Goal: Task Accomplishment & Management: Complete application form

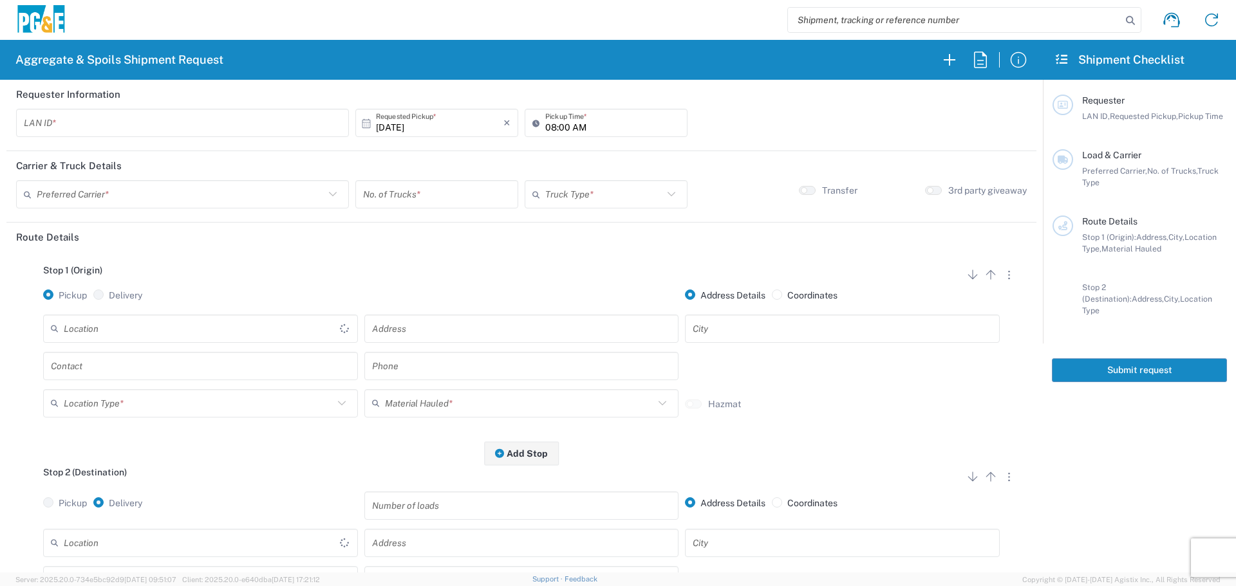
click at [168, 111] on div "LAN ID *" at bounding box center [182, 123] width 333 height 28
type input "FLT8"
click at [546, 133] on input "08:00 AM" at bounding box center [612, 123] width 135 height 23
type input "07:00 AM"
click at [191, 201] on input "text" at bounding box center [181, 194] width 288 height 23
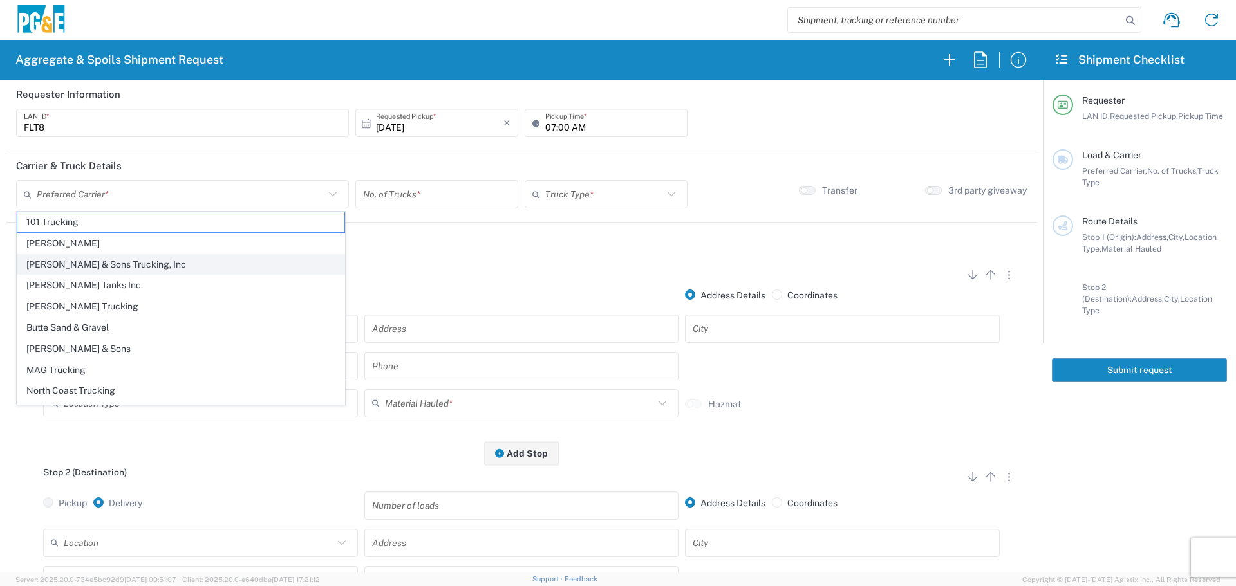
click at [145, 260] on span "Bowman & Sons Trucking, Inc" at bounding box center [180, 265] width 327 height 20
type input "Bowman & Sons Trucking, Inc"
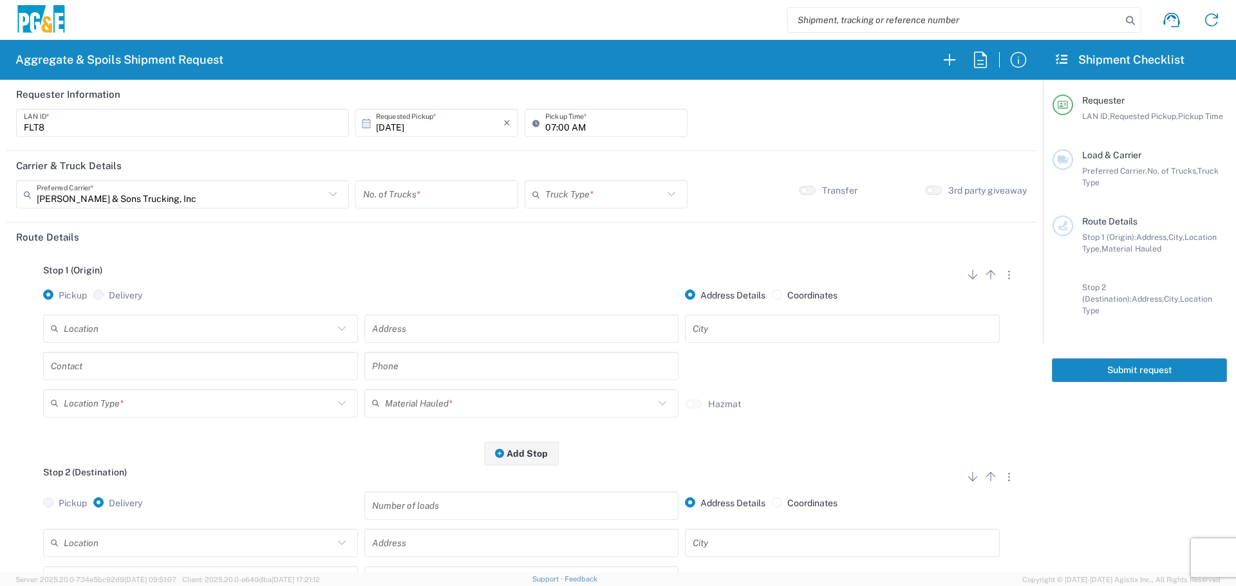
click at [471, 190] on input "number" at bounding box center [436, 194] width 147 height 23
type input "1"
click at [591, 183] on input "text" at bounding box center [604, 194] width 118 height 23
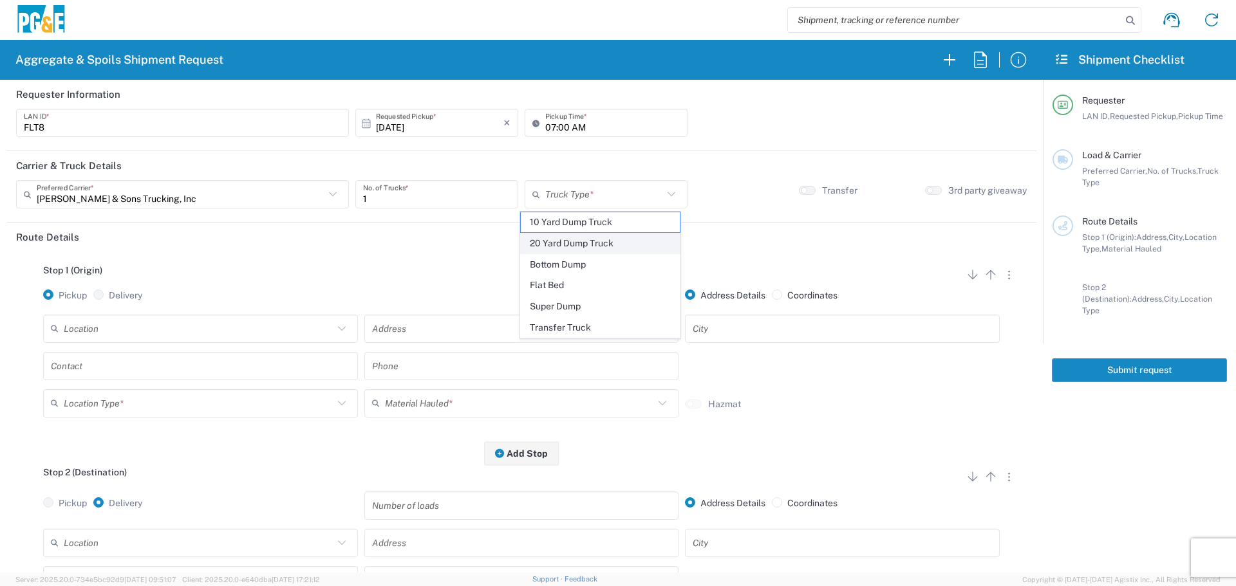
click at [584, 241] on span "20 Yard Dump Truck" at bounding box center [600, 244] width 159 height 20
type input "20 Yard Dump Truck"
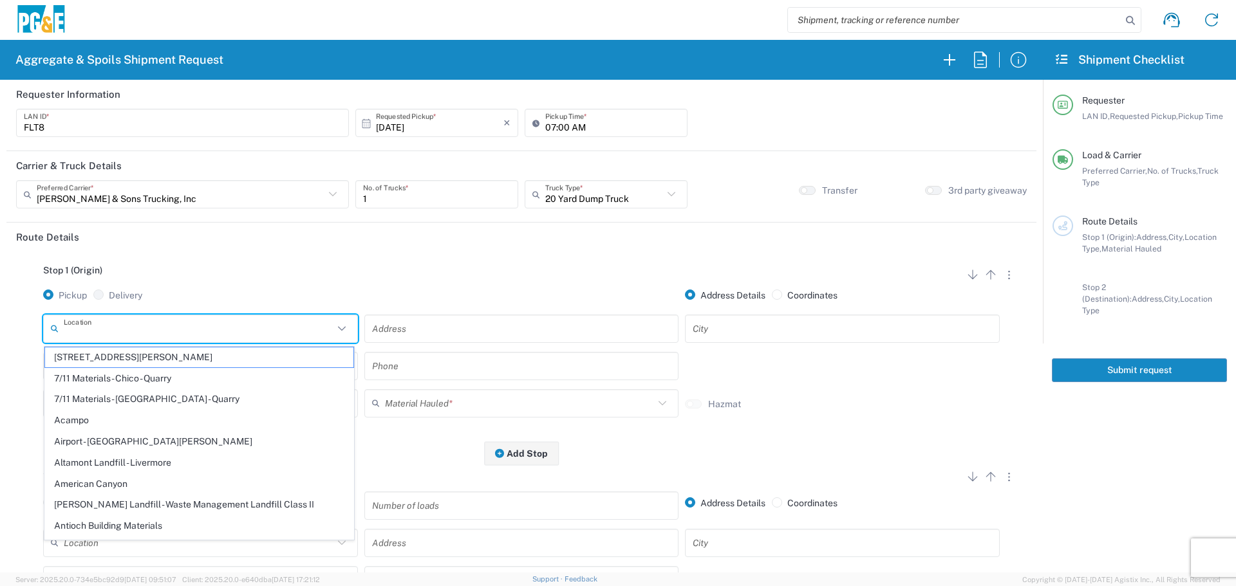
click at [164, 328] on input "text" at bounding box center [199, 328] width 270 height 23
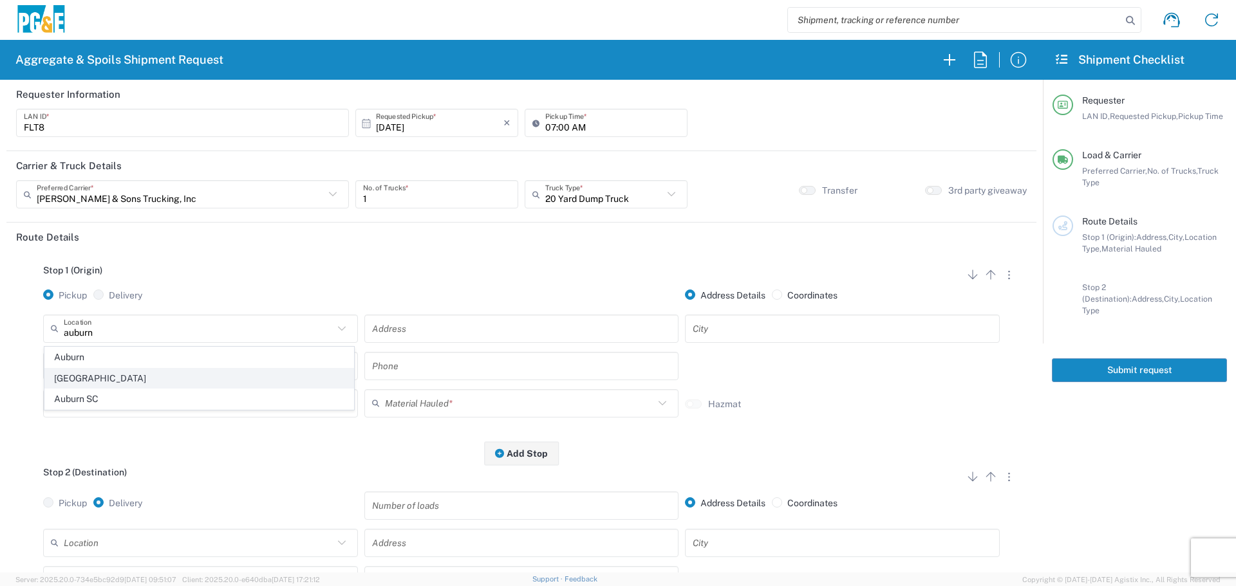
click at [138, 378] on span "Auburn HUB Yard" at bounding box center [199, 379] width 308 height 20
type input "Auburn HUB Yard"
type input "1776 Old Airport Rd"
type input "Auburn"
type input "Business No Loading Dock"
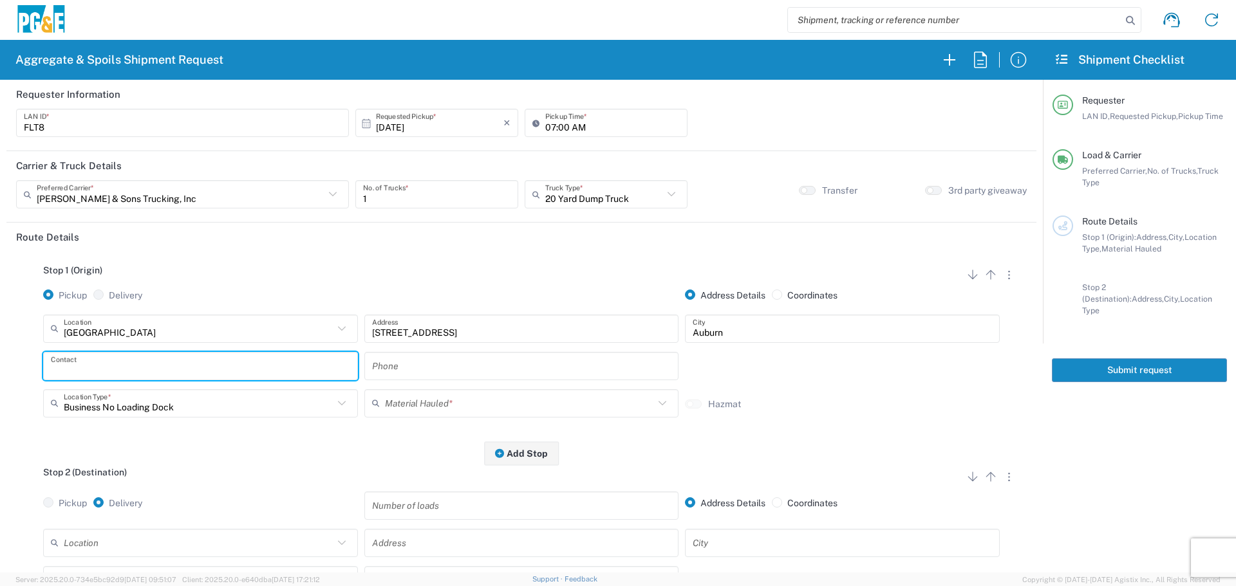
click at [265, 368] on input "text" at bounding box center [200, 366] width 299 height 23
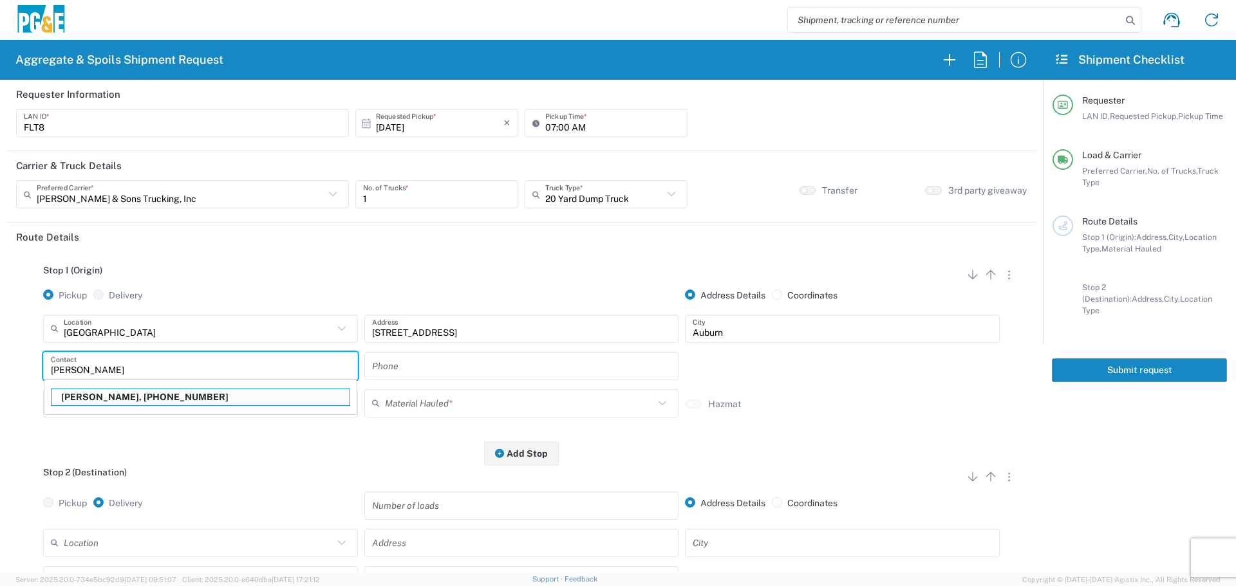
type input "Forrest Thomas"
type input "916-701-6633"
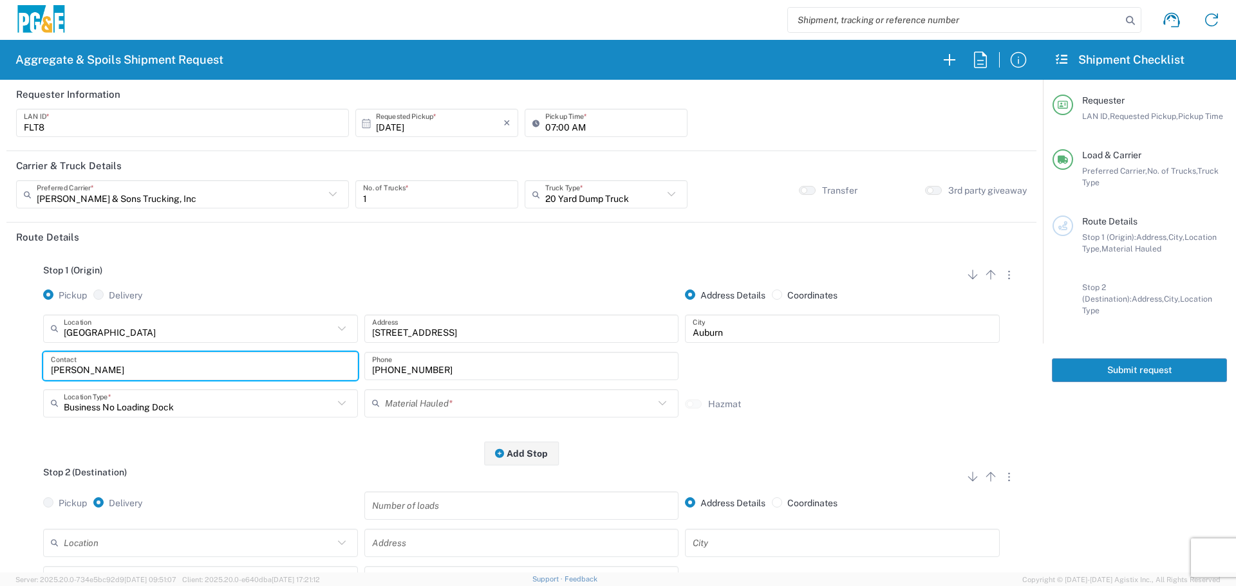
type input "Forrest Thomas"
click at [429, 408] on input "text" at bounding box center [520, 403] width 270 height 23
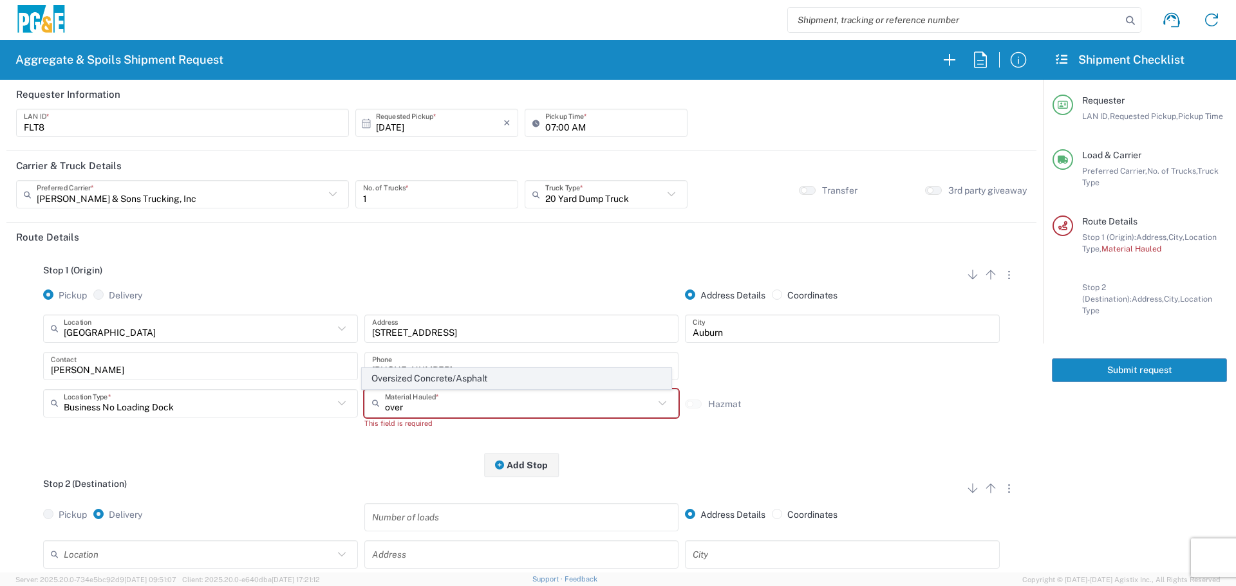
click at [442, 374] on span "Oversized Concrete/Asphalt" at bounding box center [516, 379] width 308 height 20
type input "Oversized Concrete/Asphalt"
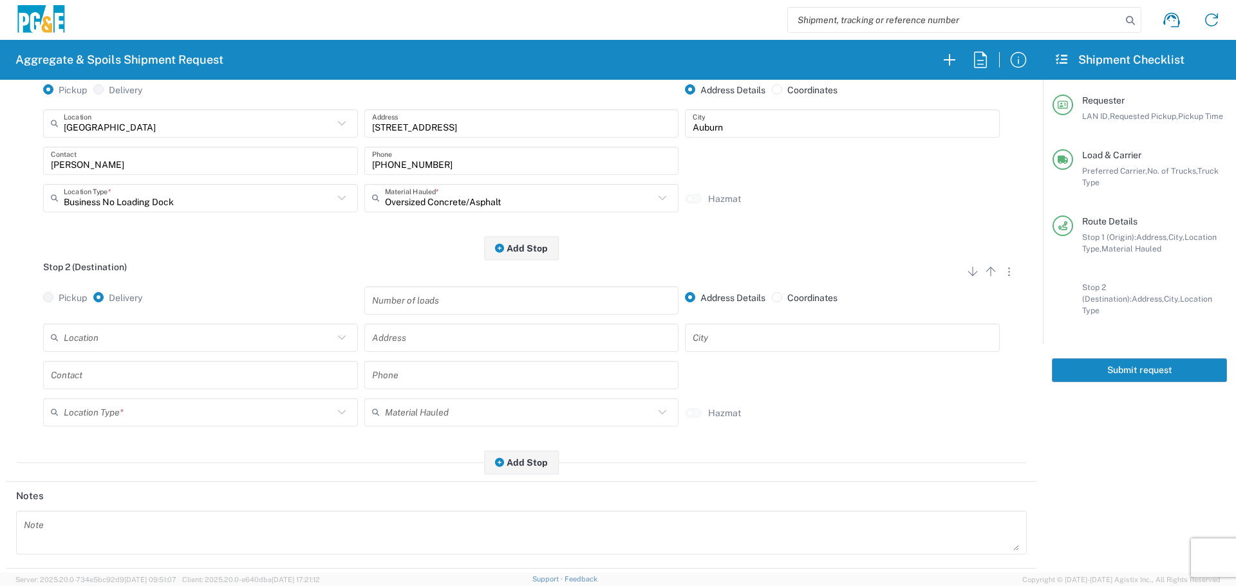
scroll to position [258, 0]
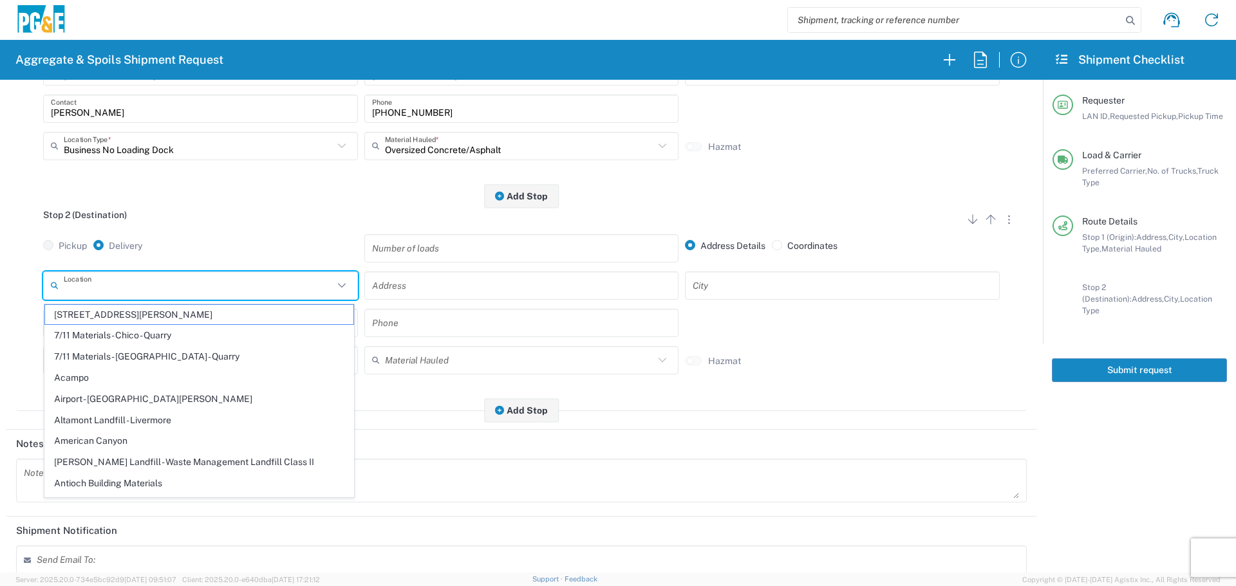
click at [205, 295] on input "text" at bounding box center [199, 285] width 270 height 23
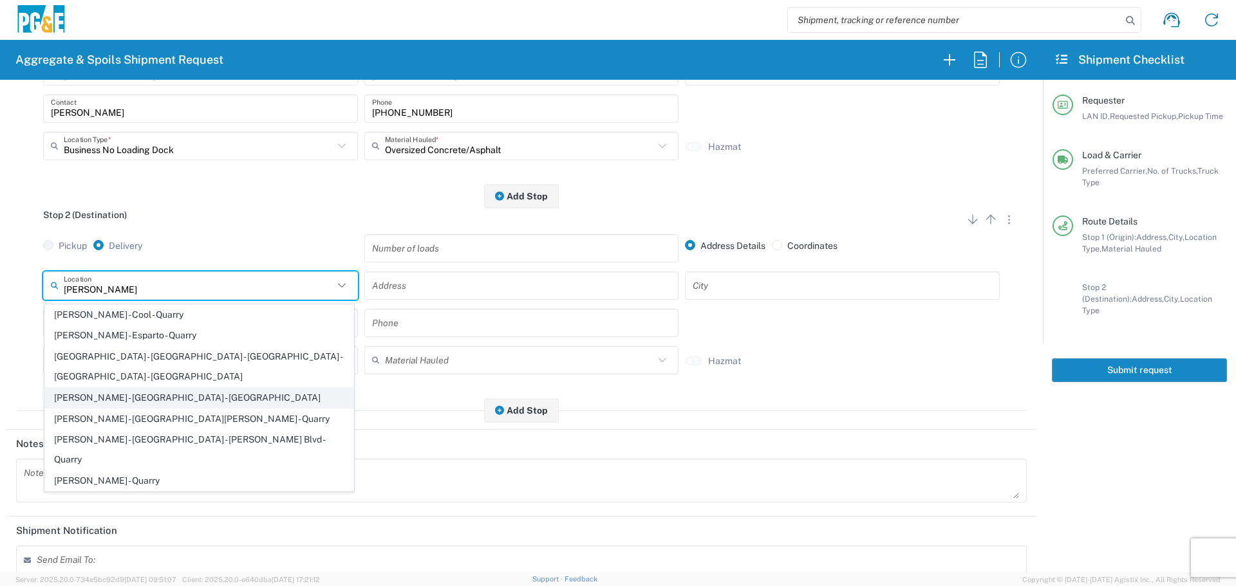
click at [196, 388] on span "Teichert - Marysville - Walnut Ave - Quarry" at bounding box center [199, 398] width 308 height 20
type input "Teichert - Marysville - Walnut Ave - Quarry"
type input "3331 Walnut Ave"
type input "Marysville"
type input "Quarry"
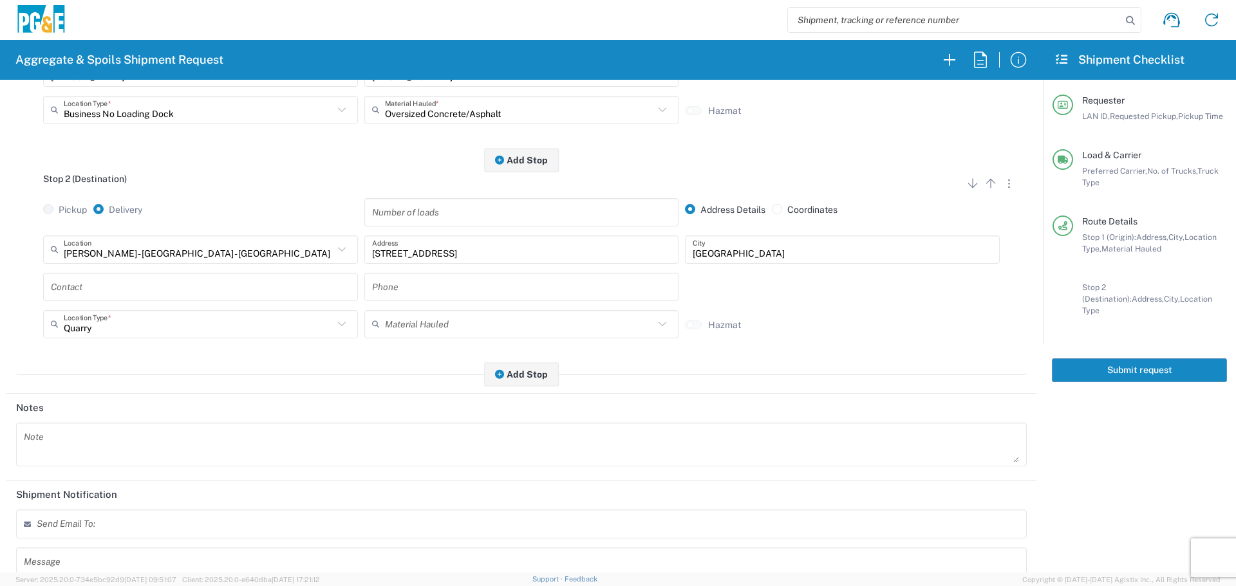
scroll to position [399, 0]
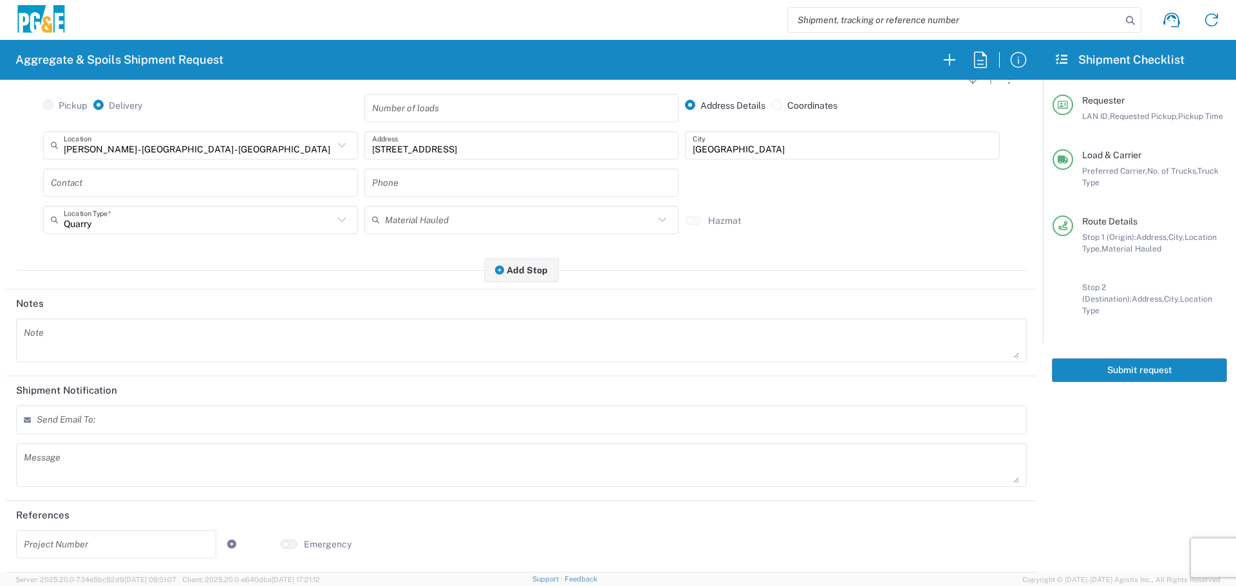
click at [89, 415] on tag-input at bounding box center [100, 419] width 126 height 21
type input "skkj@pge.com"
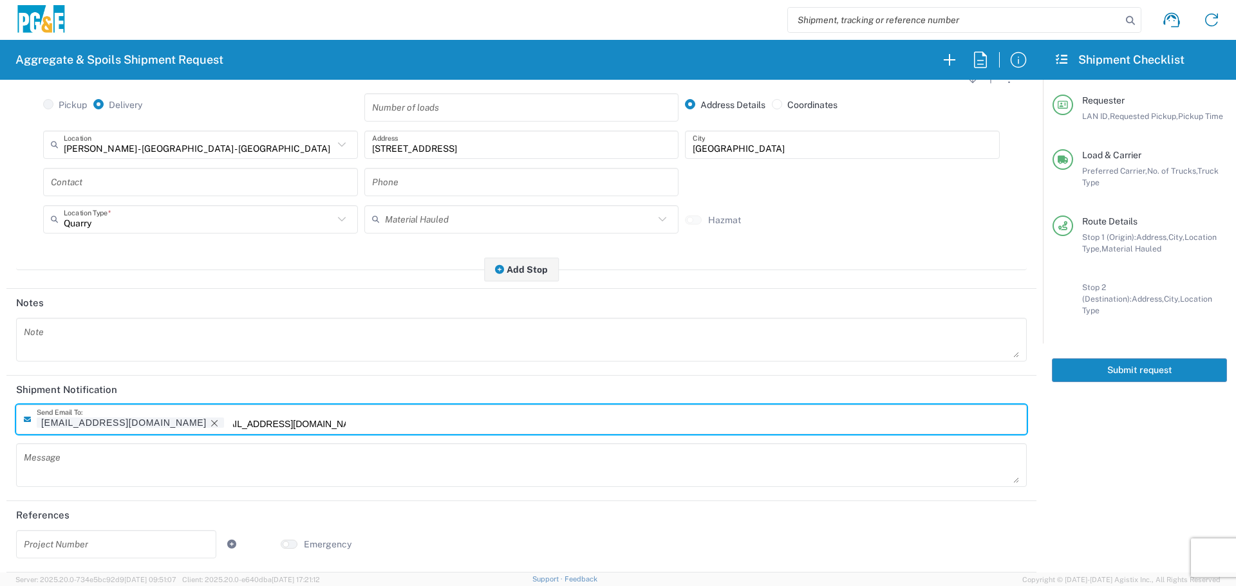
type input "GCSpoilsTruckRequest@pge.com"
type input "c7c7@pge.com"
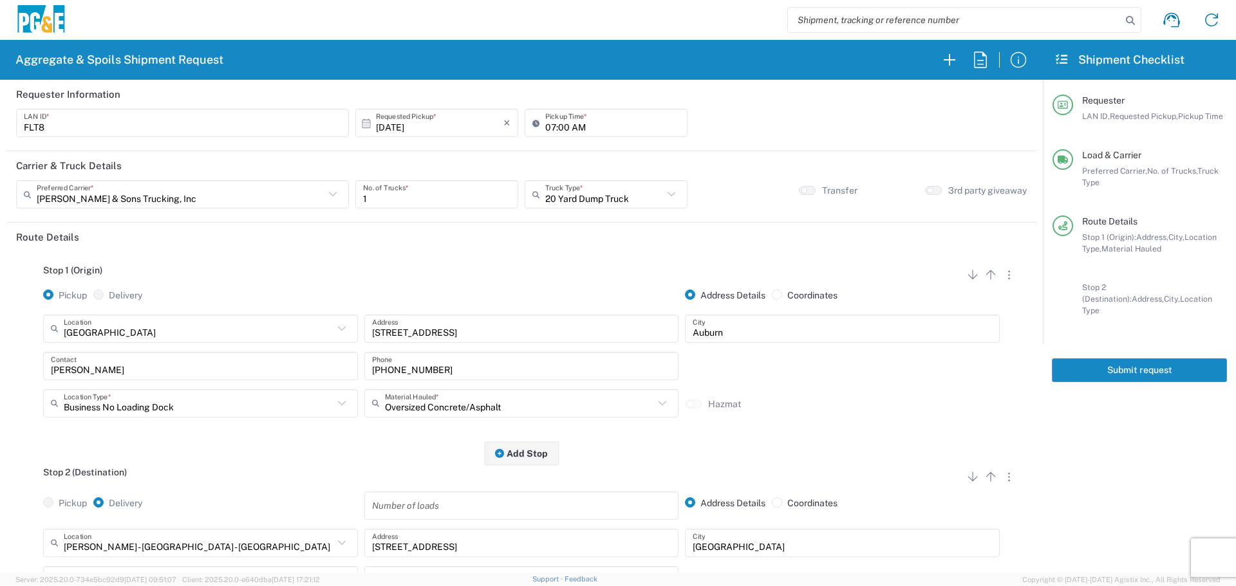
click at [1098, 359] on button "Submit request" at bounding box center [1139, 371] width 175 height 24
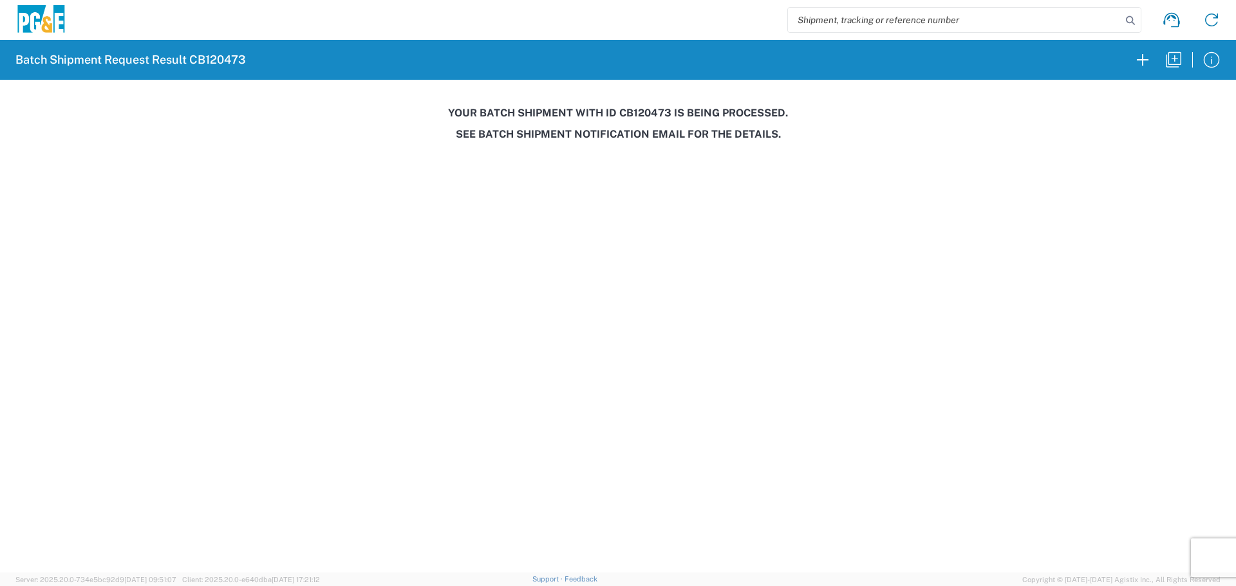
click at [642, 115] on h3 "Your batch shipment with id CB120473 is being processed." at bounding box center [618, 113] width 1218 height 12
copy h3 "CB120473"
